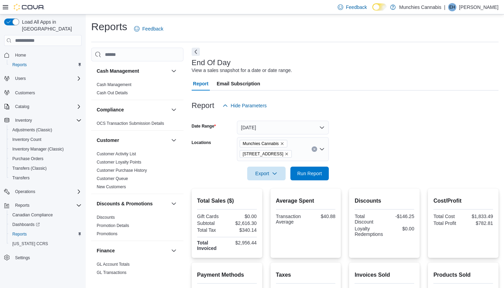
scroll to position [15, 0]
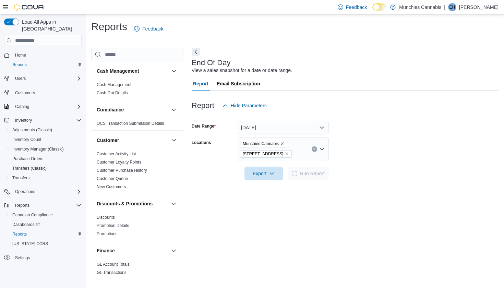
scroll to position [15, 0]
